Goal: Navigation & Orientation: Find specific page/section

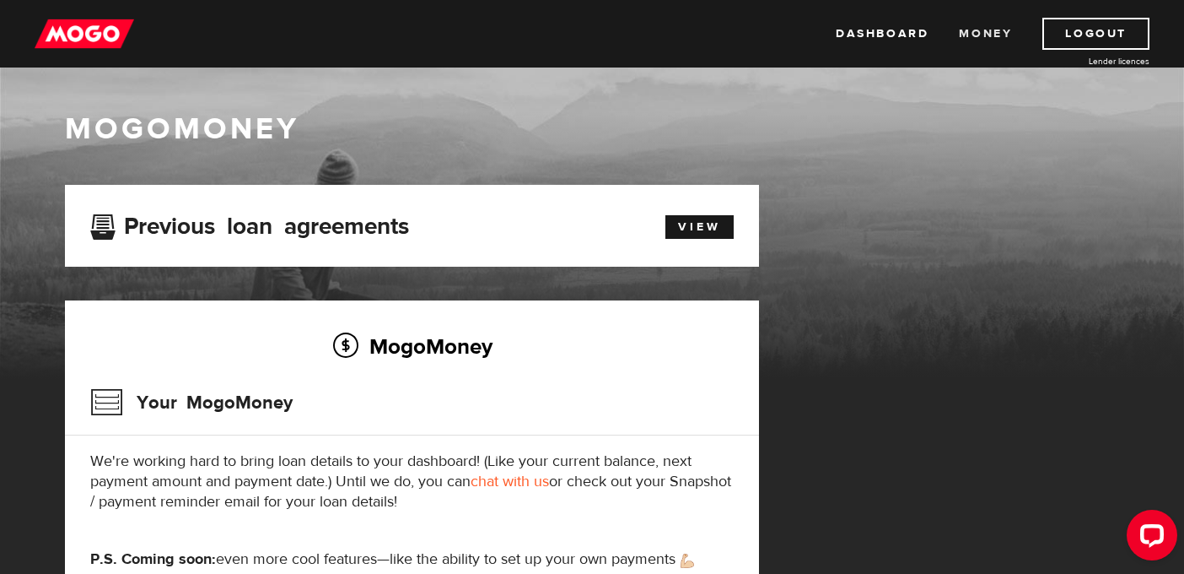
click at [973, 30] on link "Money" at bounding box center [985, 34] width 53 height 32
click at [878, 34] on link "Dashboard" at bounding box center [882, 34] width 93 height 32
